Goal: Check status: Check status

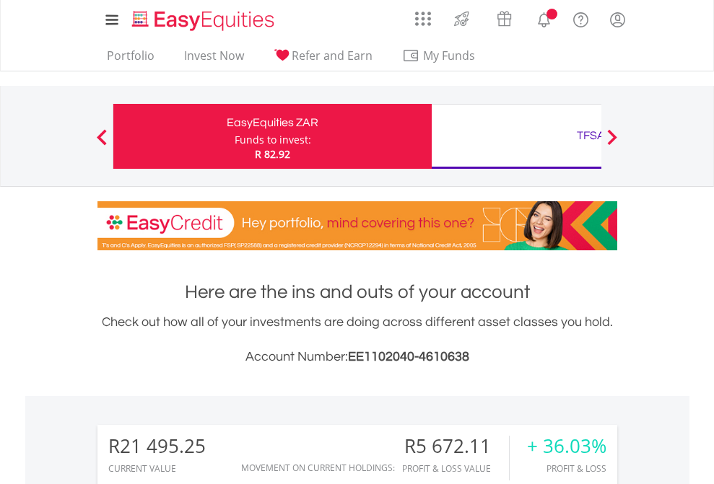
scroll to position [139, 227]
click at [234, 136] on div "Funds to invest:" at bounding box center [272, 140] width 76 height 14
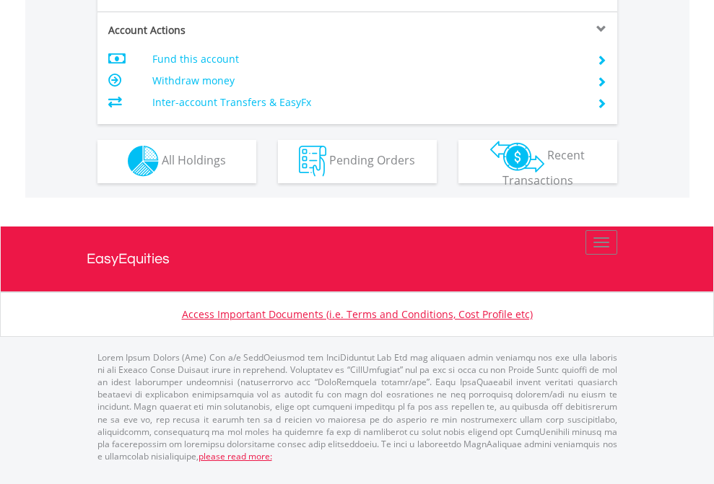
scroll to position [1349, 0]
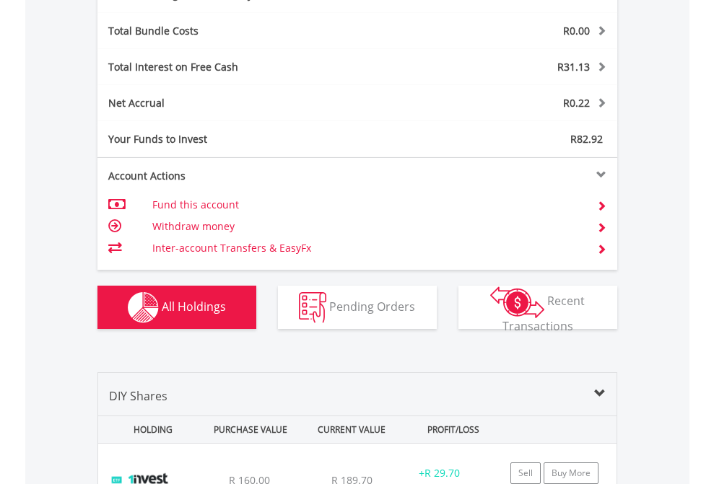
scroll to position [1720, 0]
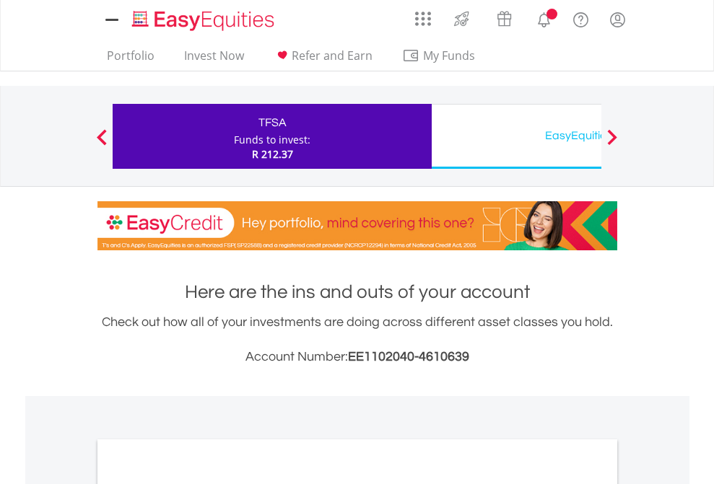
scroll to position [867, 0]
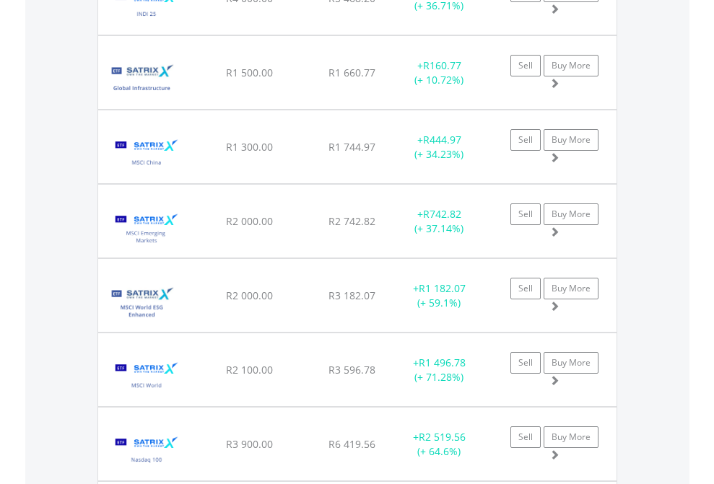
scroll to position [139, 227]
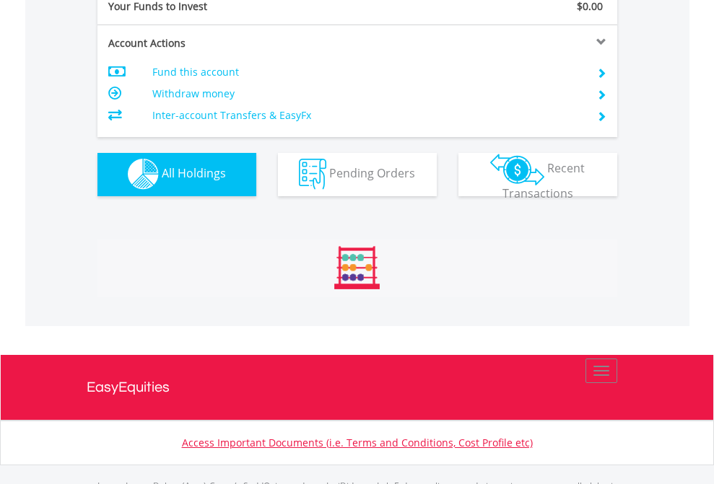
scroll to position [1429, 0]
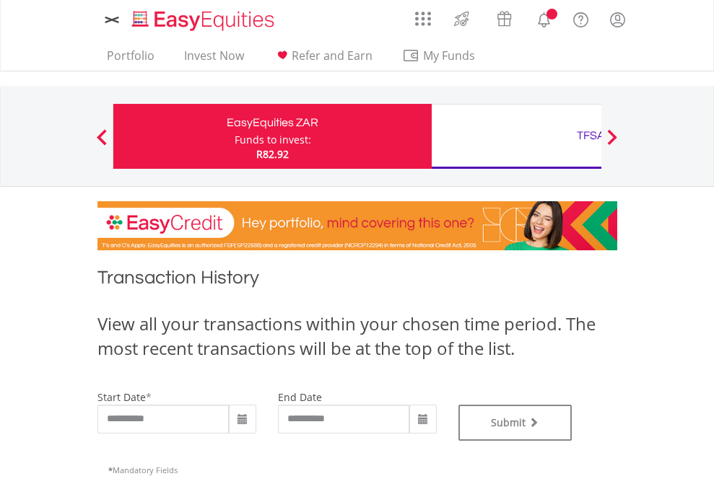
type input "**********"
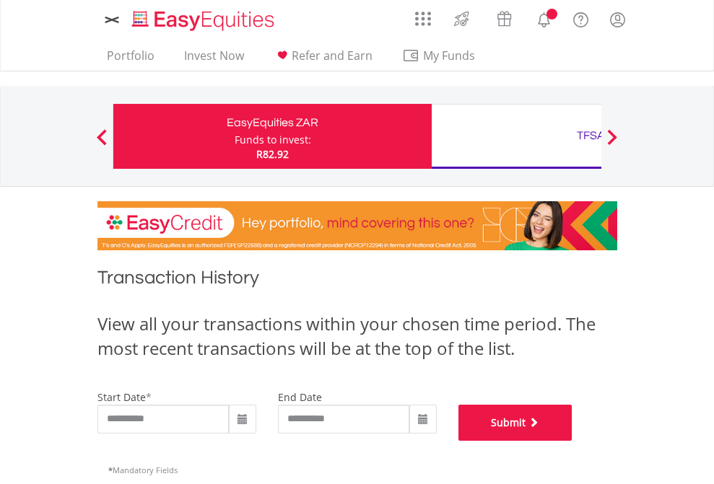
click at [572, 441] on button "Submit" at bounding box center [515, 423] width 114 height 36
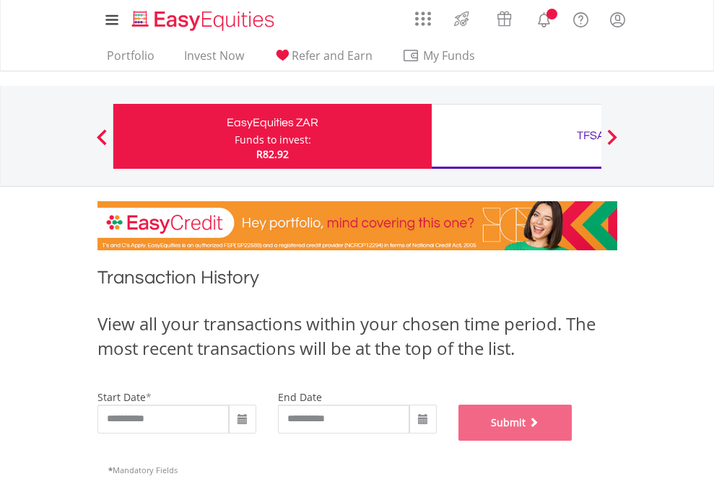
scroll to position [585, 0]
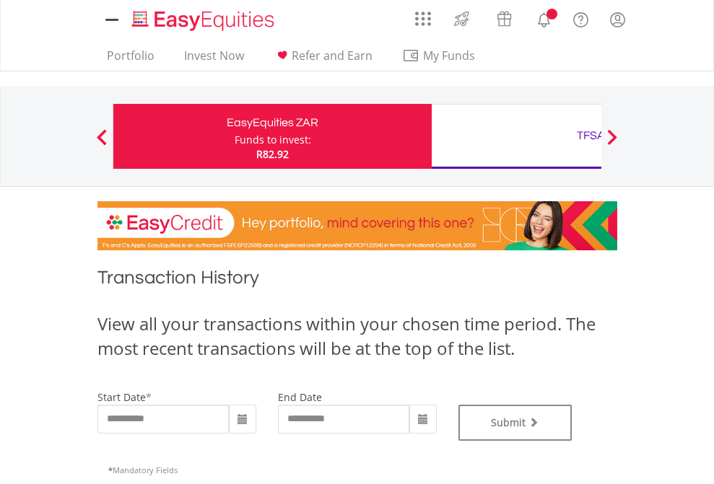
click at [516, 136] on div "TFSA" at bounding box center [590, 136] width 301 height 20
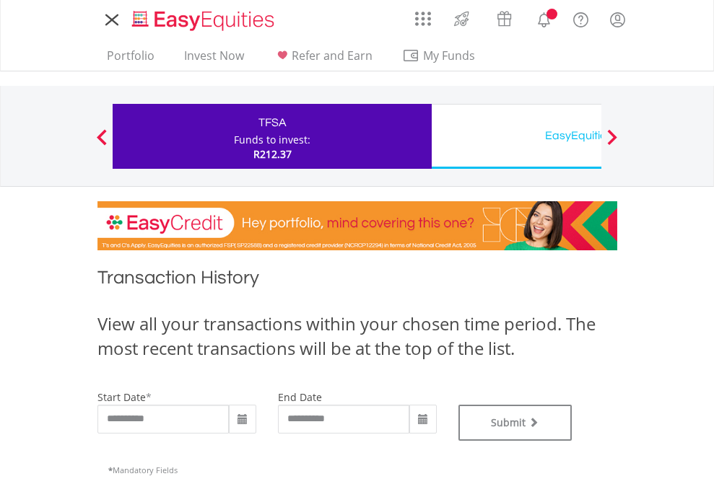
type input "**********"
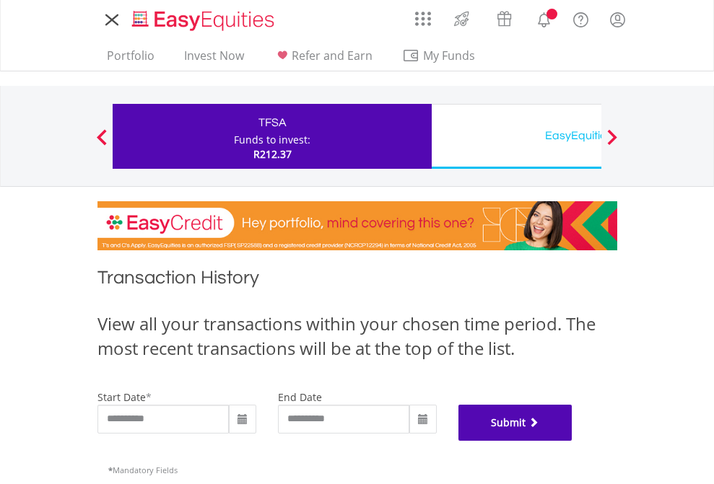
click at [572, 441] on button "Submit" at bounding box center [515, 423] width 114 height 36
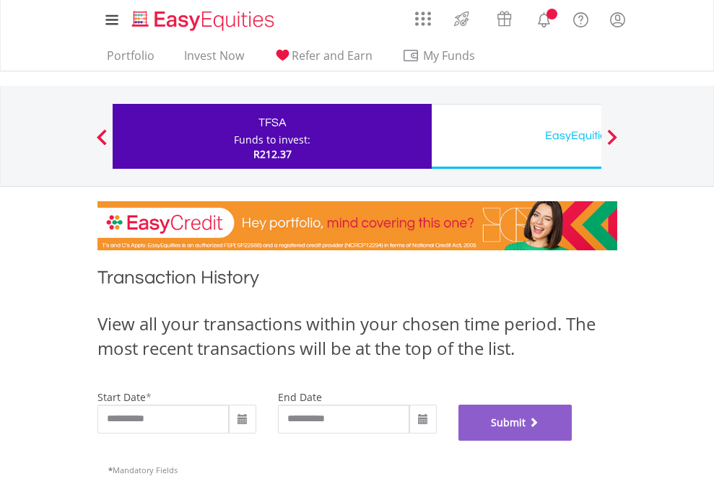
scroll to position [585, 0]
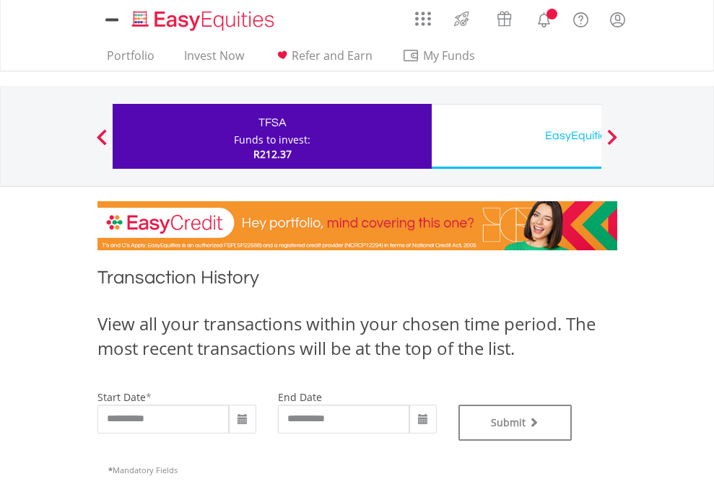
click at [516, 136] on div "EasyEquities USD" at bounding box center [590, 136] width 301 height 20
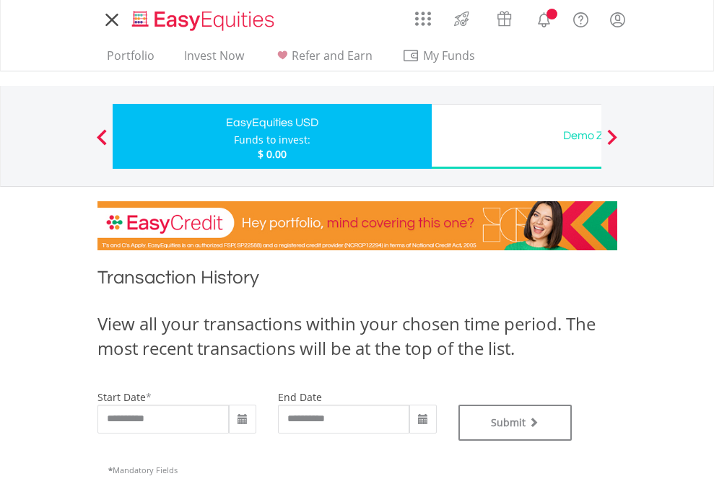
type input "**********"
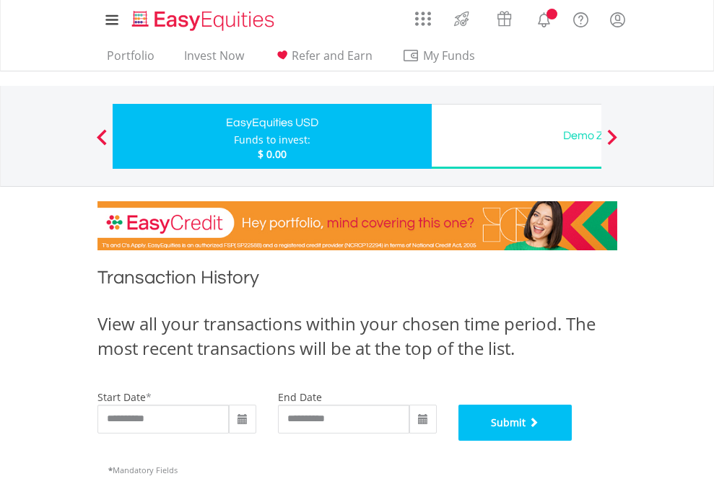
click at [572, 441] on button "Submit" at bounding box center [515, 423] width 114 height 36
